Goal: Information Seeking & Learning: Learn about a topic

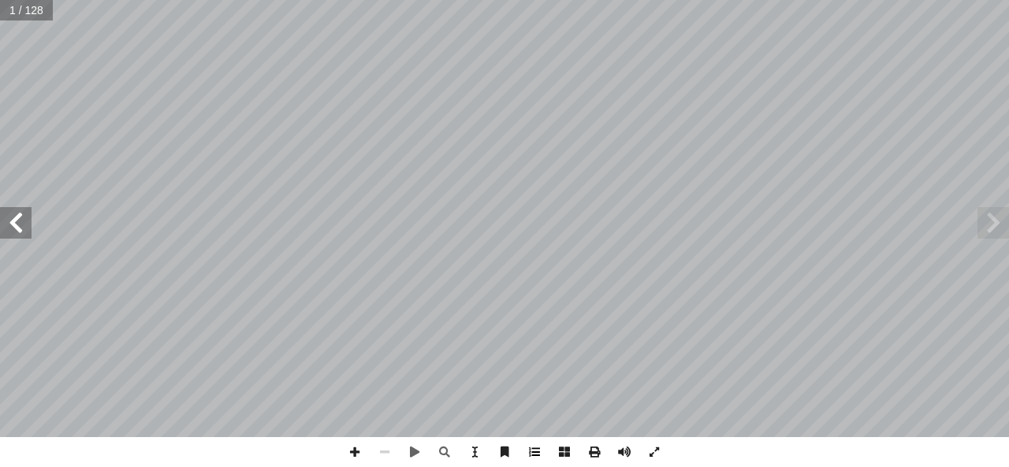
click at [530, 452] on span at bounding box center [534, 452] width 30 height 30
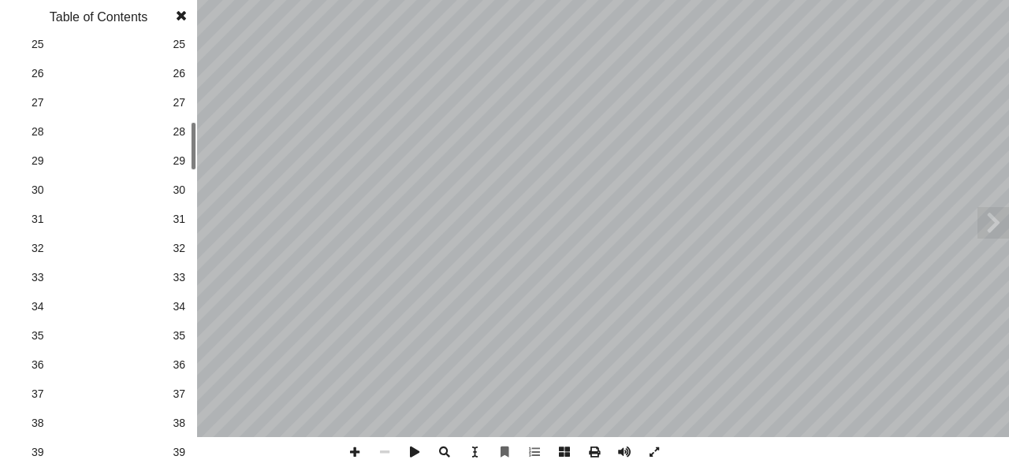
click at [180, 368] on span "36" at bounding box center [179, 365] width 13 height 17
click at [189, 14] on span at bounding box center [181, 16] width 28 height 32
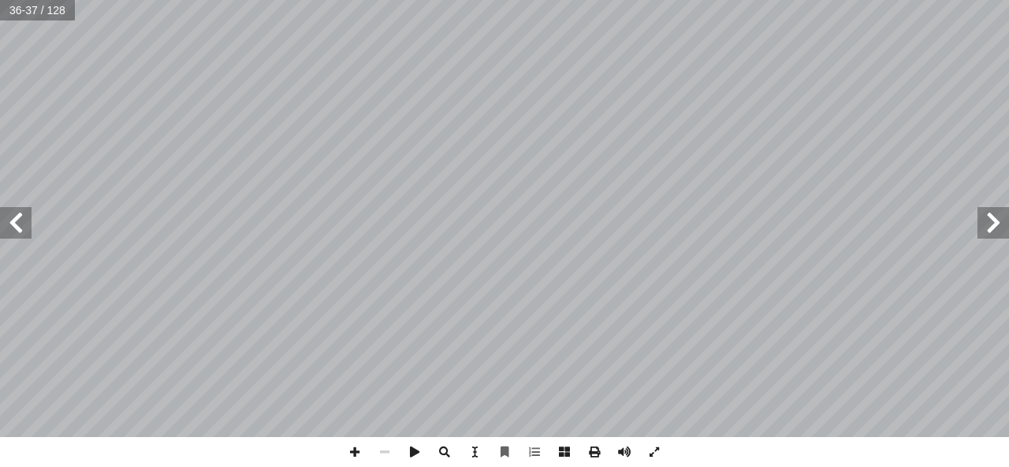
click at [30, 230] on span at bounding box center [16, 223] width 32 height 32
